Goal: Task Accomplishment & Management: Manage account settings

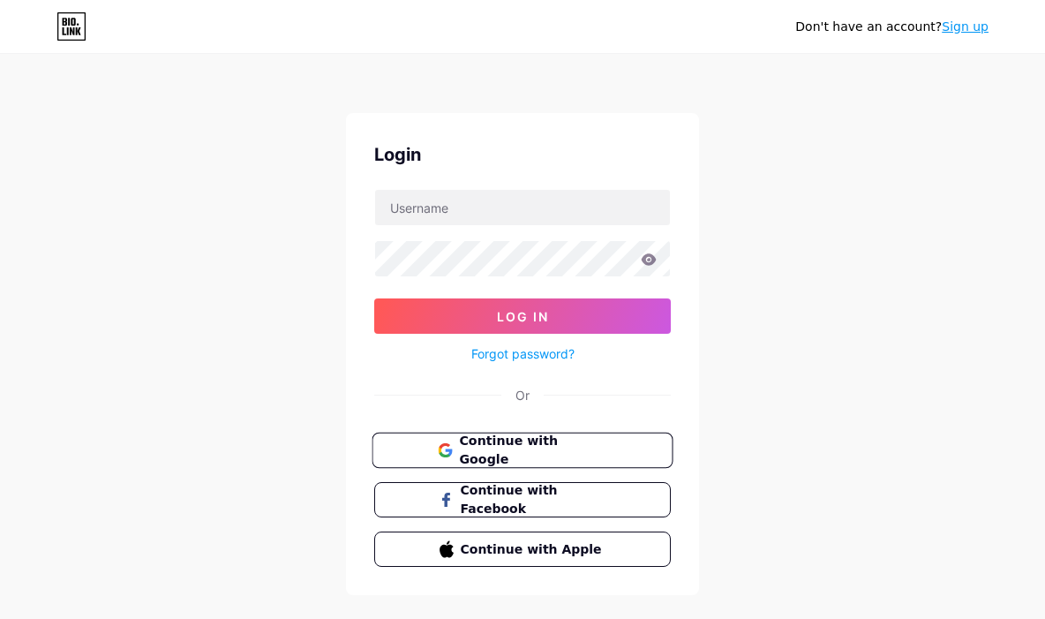
click at [530, 437] on button "Continue with Google" at bounding box center [522, 451] width 301 height 36
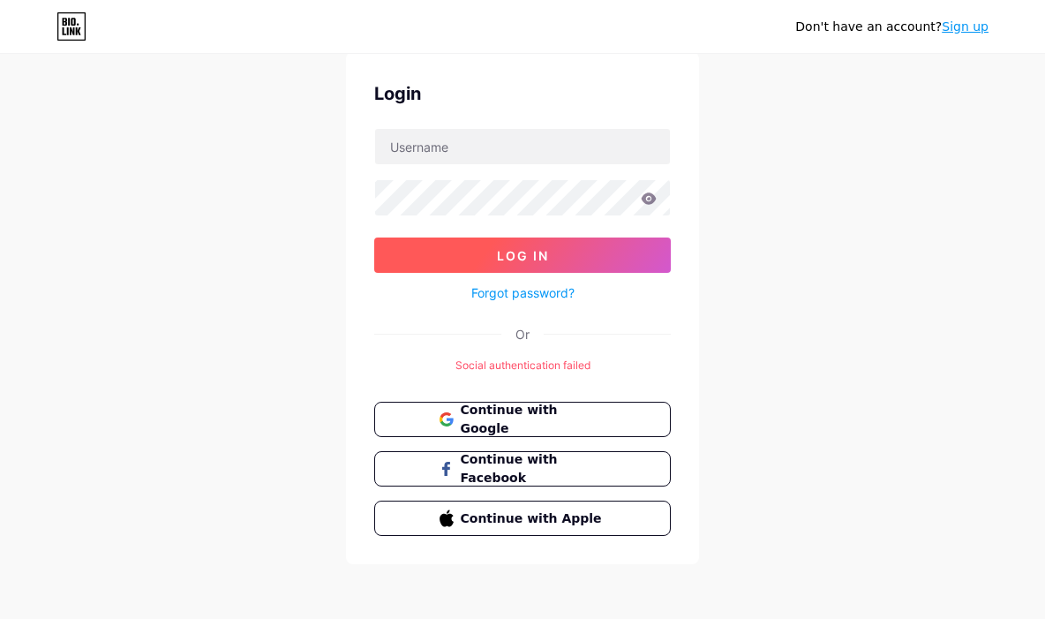
scroll to position [61, 0]
